Goal: Information Seeking & Learning: Find contact information

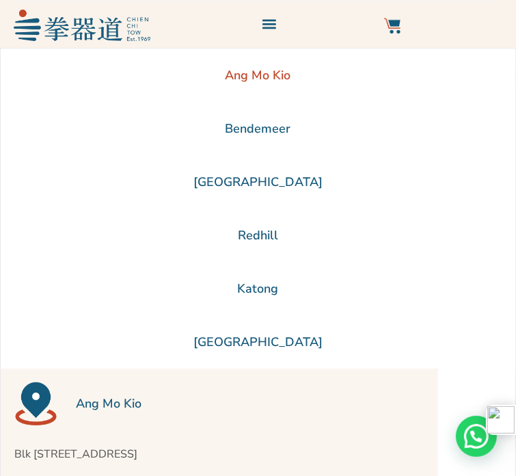
drag, startPoint x: 105, startPoint y: 141, endPoint x: 194, endPoint y: 178, distance: 96.2
click at [194, 446] on p "Blk [STREET_ADDRESS]" at bounding box center [219, 454] width 410 height 16
copy p "Blk [STREET_ADDRESS]"
click at [51, 155] on li "Bendemeer" at bounding box center [258, 128] width 515 height 53
drag, startPoint x: 191, startPoint y: 180, endPoint x: 105, endPoint y: 148, distance: 91.0
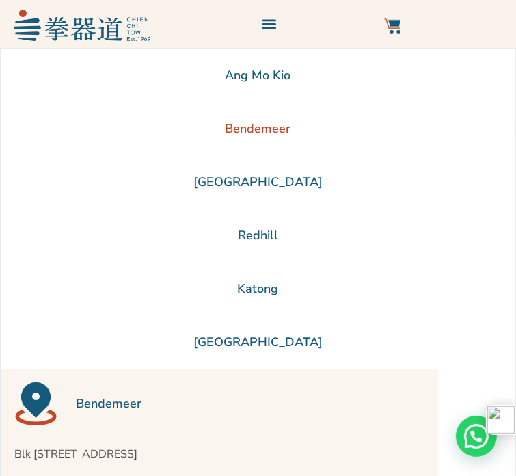
click at [105, 446] on p "Blk [STREET_ADDRESS]" at bounding box center [219, 454] width 410 height 16
copy p "Blk [STREET_ADDRESS]"
click at [51, 208] on li "[GEOGRAPHIC_DATA]" at bounding box center [258, 181] width 515 height 53
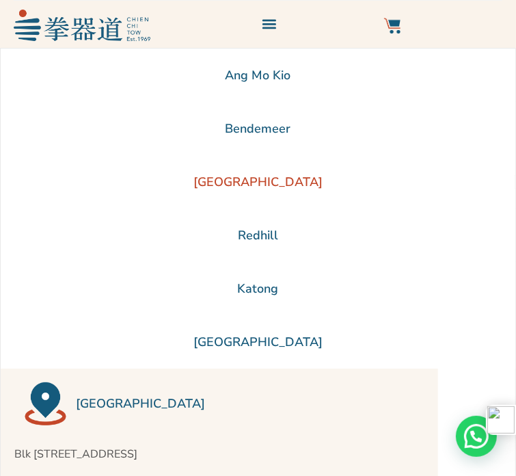
drag, startPoint x: 135, startPoint y: 179, endPoint x: 96, endPoint y: 141, distance: 54.1
drag, startPoint x: 137, startPoint y: 178, endPoint x: 98, endPoint y: 144, distance: 51.4
copy p "Blk [STREET_ADDRESS]"
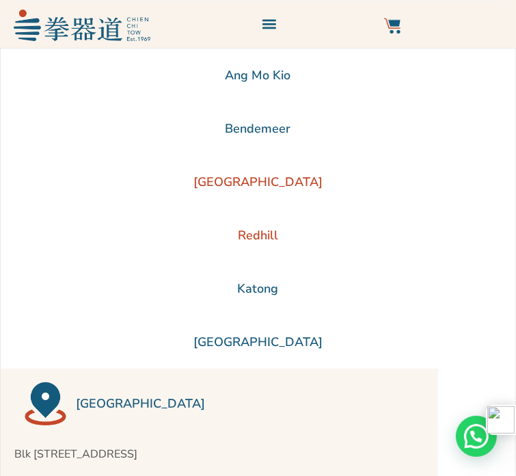
click at [45, 262] on li "Redhill" at bounding box center [258, 234] width 515 height 53
drag, startPoint x: 104, startPoint y: 143, endPoint x: 208, endPoint y: 161, distance: 105.5
click at [208, 446] on p "Blk [STREET_ADDRESS]" at bounding box center [219, 454] width 410 height 16
copy p "Blk [STREET_ADDRESS]"
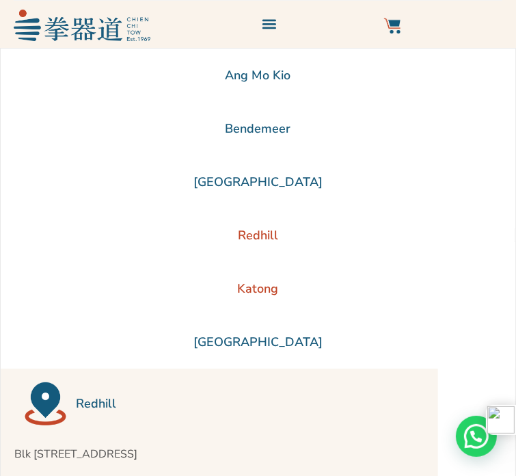
click at [46, 315] on li "Katong" at bounding box center [258, 288] width 515 height 53
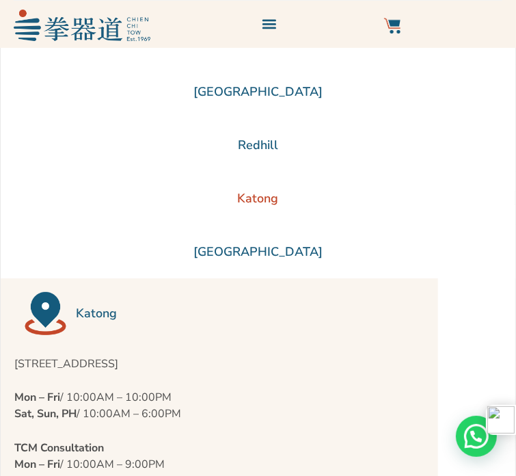
scroll to position [68, 0]
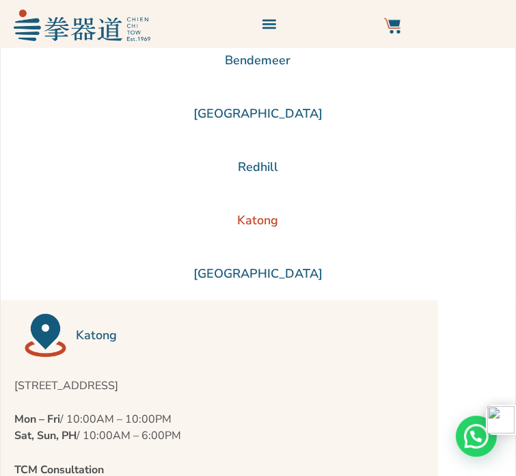
drag, startPoint x: 103, startPoint y: 76, endPoint x: 142, endPoint y: 108, distance: 51.0
click at [142, 377] on p "[STREET_ADDRESS]" at bounding box center [219, 385] width 410 height 16
copy p "[STREET_ADDRESS]"
click at [33, 300] on li "[GEOGRAPHIC_DATA]" at bounding box center [258, 273] width 515 height 53
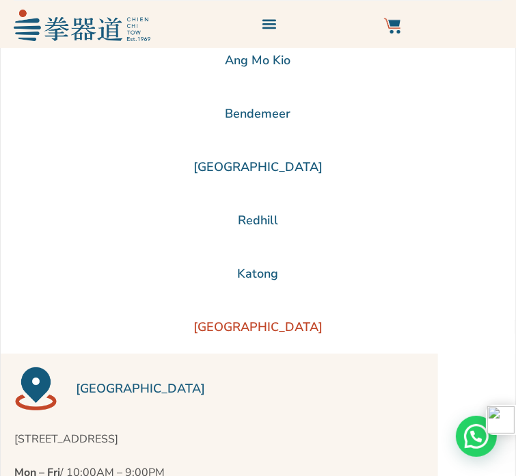
scroll to position [0, 0]
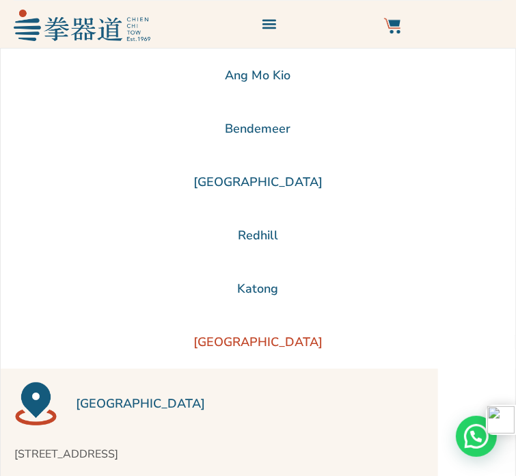
drag, startPoint x: 104, startPoint y: 145, endPoint x: 190, endPoint y: 161, distance: 87.5
click at [190, 446] on p "[STREET_ADDRESS]" at bounding box center [219, 454] width 410 height 16
copy p "[STREET_ADDRESS]"
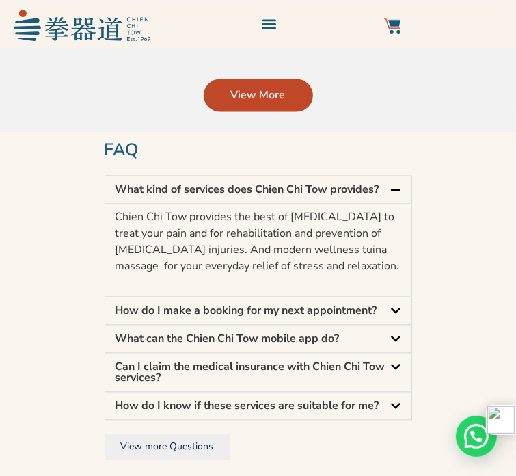
scroll to position [1367, 0]
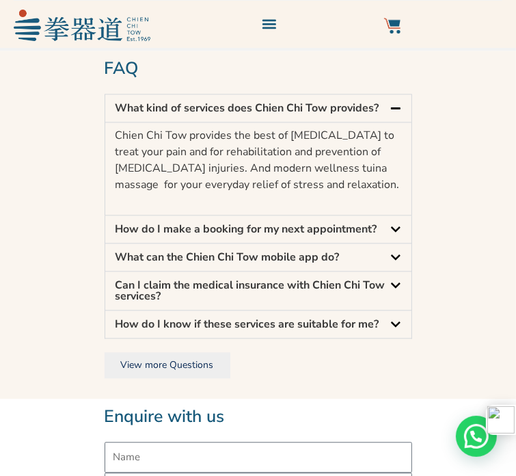
drag, startPoint x: 390, startPoint y: 239, endPoint x: 290, endPoint y: 239, distance: 99.1
copy div "[EMAIL_ADDRESS][DOMAIN_NAME] Chien Chi Tow chienchitow Subscribe to greater wel…"
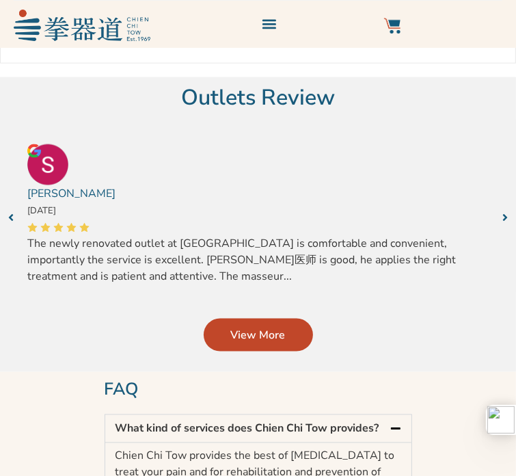
scroll to position [1376, 0]
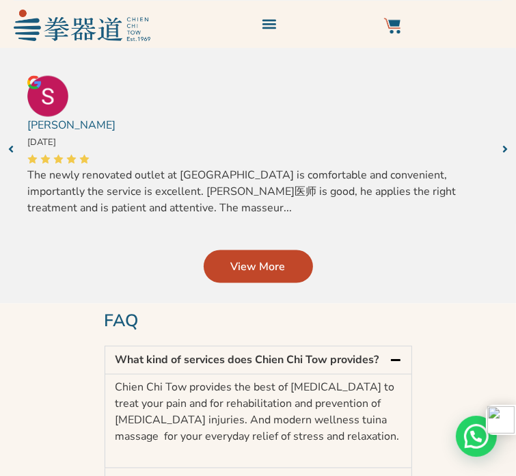
scroll to position [1376, 0]
